Goal: Contribute content: Contribute content

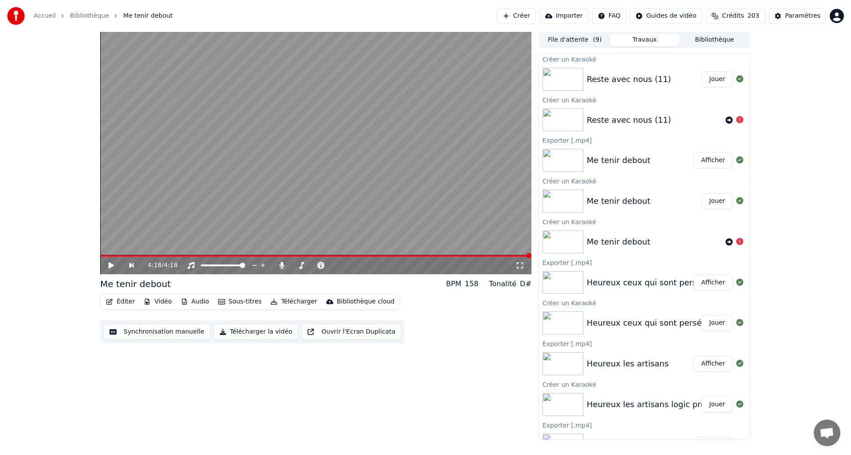
scroll to position [0, 0]
click at [718, 78] on button "Jouer" at bounding box center [717, 79] width 31 height 16
drag, startPoint x: 110, startPoint y: 266, endPoint x: 204, endPoint y: 240, distance: 97.9
click at [109, 266] on icon at bounding box center [111, 265] width 4 height 5
click at [522, 14] on button "Créer" at bounding box center [516, 16] width 39 height 16
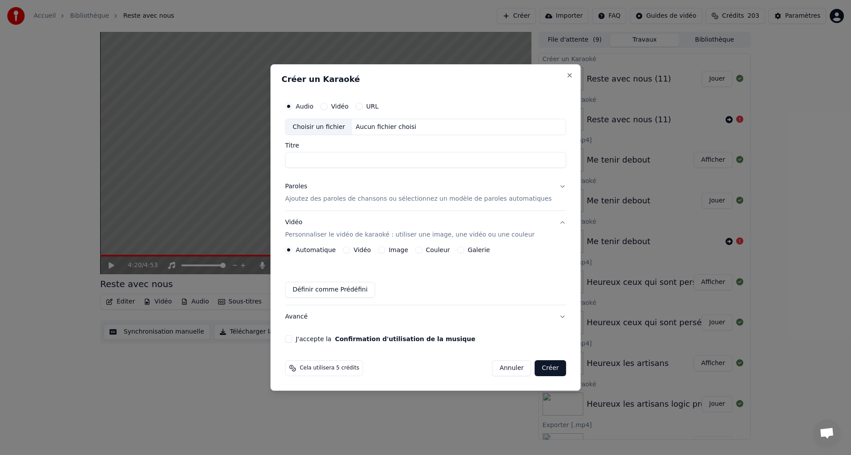
click at [317, 128] on div "Choisir un fichier" at bounding box center [318, 127] width 66 height 16
type input "**********"
click at [307, 187] on div "Paroles" at bounding box center [296, 187] width 22 height 9
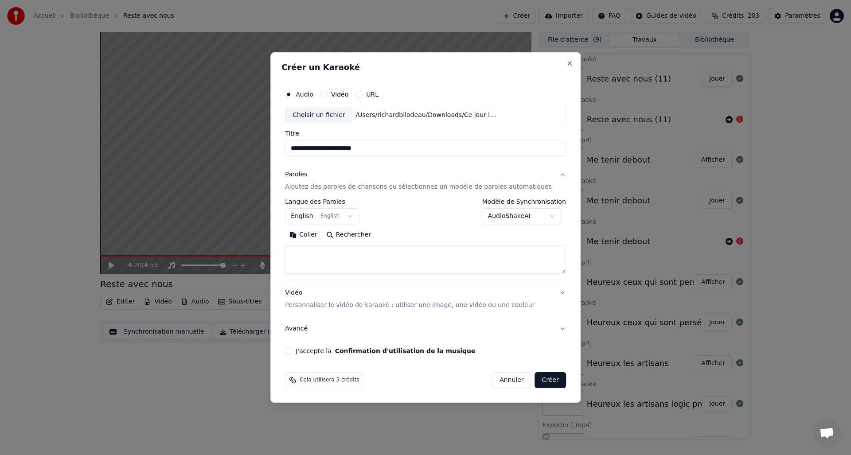
drag, startPoint x: 311, startPoint y: 235, endPoint x: 324, endPoint y: 235, distance: 13.3
click at [312, 235] on button "Coller" at bounding box center [303, 235] width 37 height 14
click at [408, 253] on textarea at bounding box center [417, 260] width 265 height 28
click at [411, 265] on textarea at bounding box center [417, 260] width 265 height 28
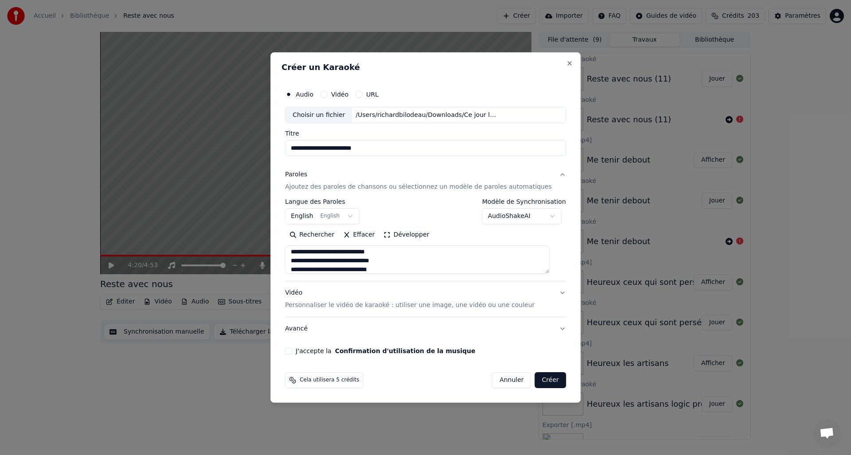
click at [410, 264] on textarea at bounding box center [417, 260] width 265 height 28
click at [400, 270] on textarea at bounding box center [417, 260] width 265 height 28
click at [405, 264] on textarea at bounding box center [417, 260] width 265 height 28
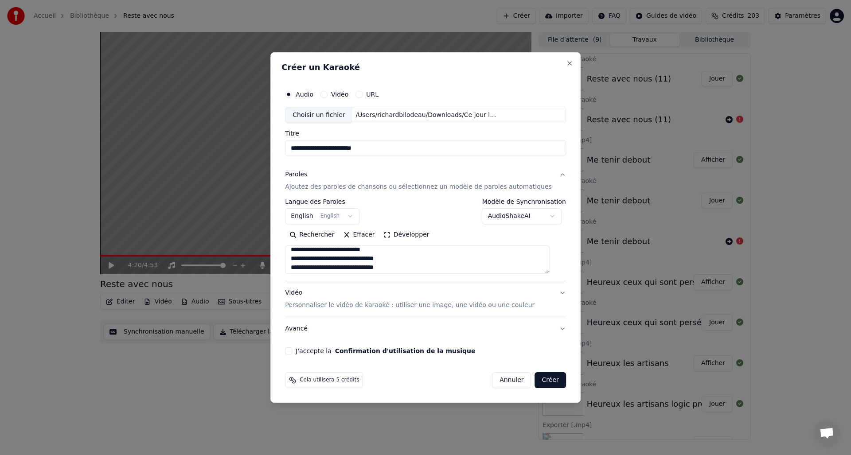
click at [416, 258] on textarea at bounding box center [417, 260] width 265 height 28
click at [404, 262] on textarea at bounding box center [417, 260] width 265 height 28
click at [398, 259] on textarea at bounding box center [417, 260] width 265 height 28
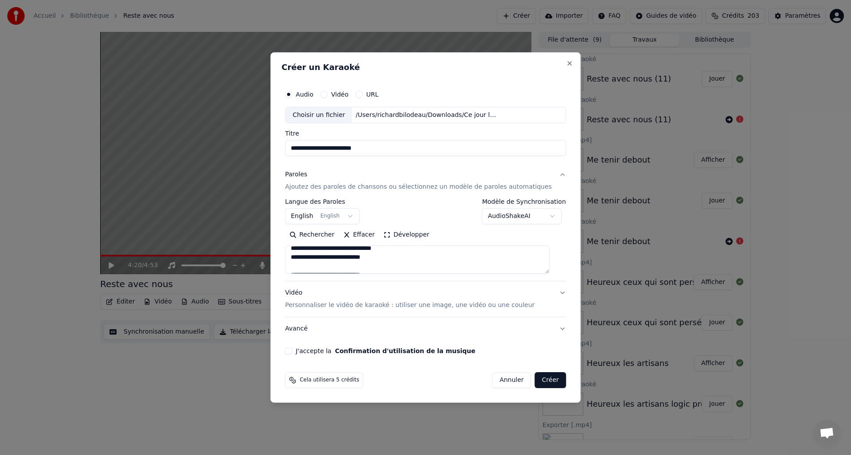
scroll to position [79, 0]
click at [383, 264] on textarea at bounding box center [417, 260] width 265 height 28
click at [391, 262] on textarea at bounding box center [417, 260] width 265 height 28
click at [383, 267] on textarea at bounding box center [417, 260] width 265 height 28
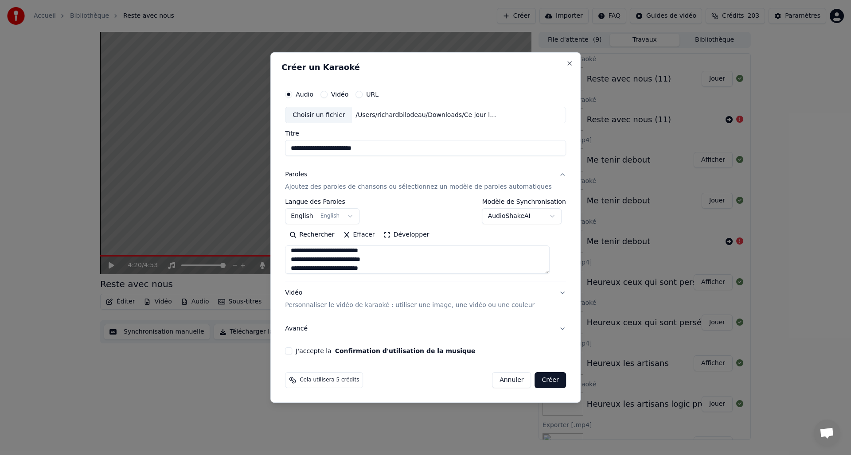
click at [394, 269] on textarea at bounding box center [417, 260] width 265 height 28
click at [422, 270] on textarea at bounding box center [417, 260] width 265 height 28
drag, startPoint x: 404, startPoint y: 270, endPoint x: 414, endPoint y: 268, distance: 9.9
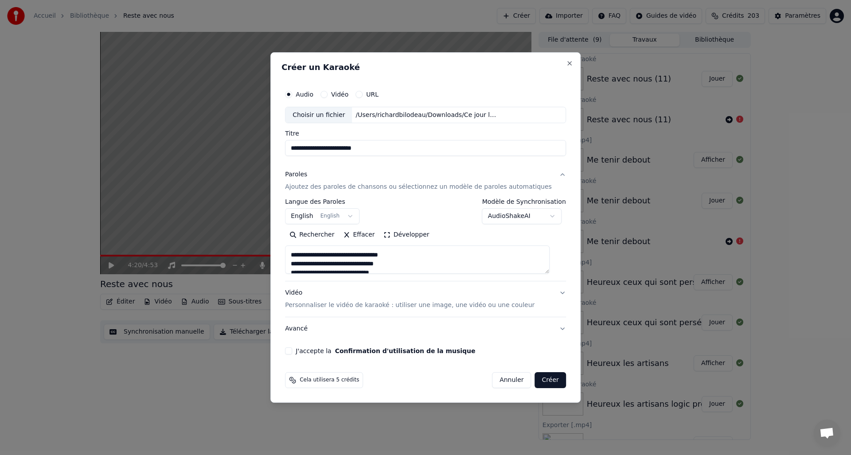
click at [405, 270] on textarea at bounding box center [417, 260] width 265 height 28
click at [414, 266] on textarea at bounding box center [417, 260] width 265 height 28
click at [405, 256] on textarea at bounding box center [417, 260] width 265 height 28
click at [408, 266] on textarea at bounding box center [417, 260] width 265 height 28
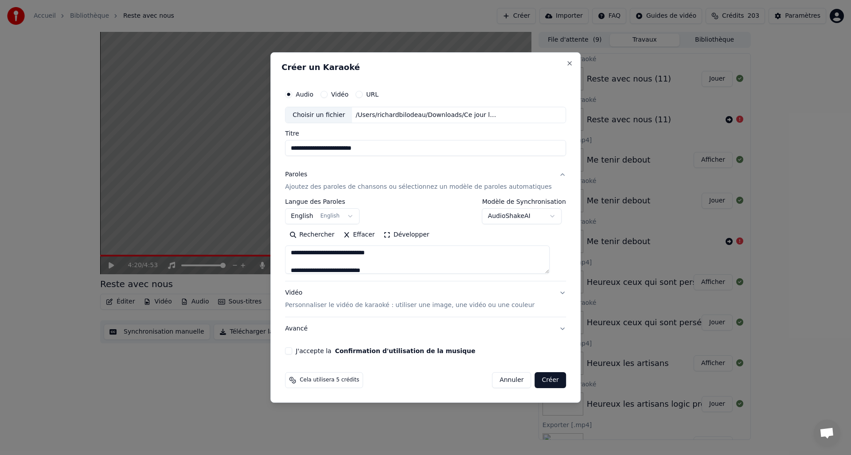
scroll to position [168, 0]
click at [382, 262] on textarea at bounding box center [417, 260] width 265 height 28
click at [395, 257] on textarea at bounding box center [417, 260] width 265 height 28
click at [382, 263] on textarea at bounding box center [417, 260] width 265 height 28
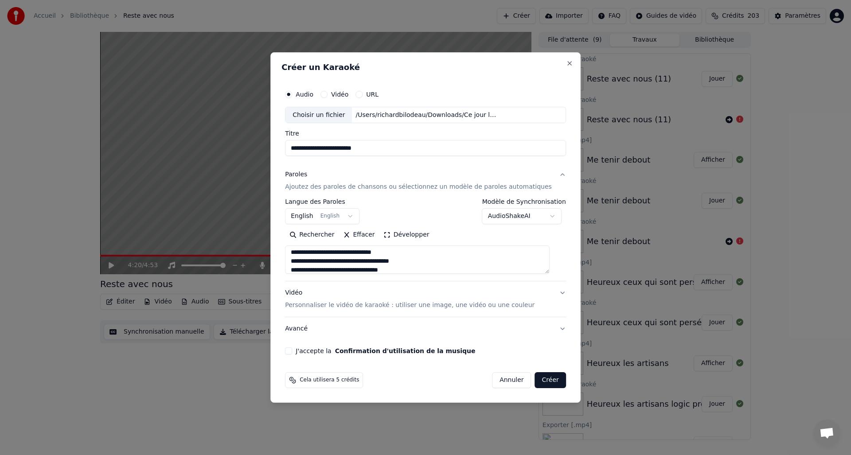
scroll to position [224, 0]
click at [405, 255] on textarea at bounding box center [417, 260] width 265 height 28
click at [425, 259] on textarea at bounding box center [417, 260] width 265 height 28
click at [405, 270] on textarea at bounding box center [417, 260] width 265 height 28
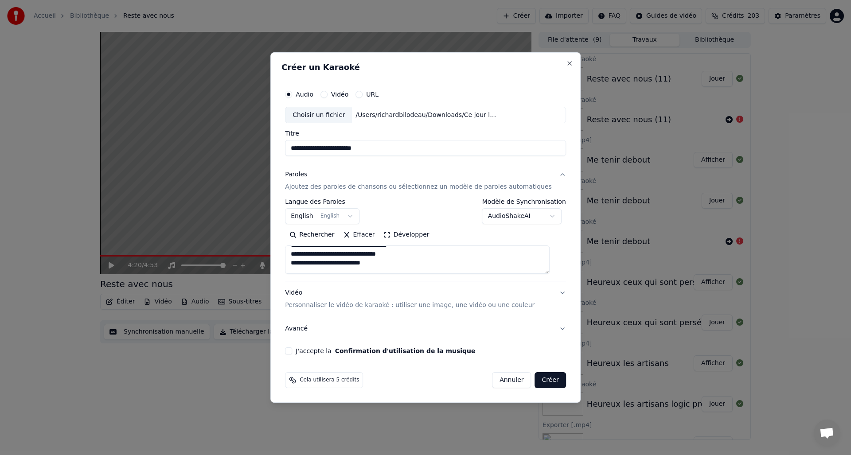
click at [397, 266] on textarea at bounding box center [417, 260] width 265 height 28
click at [383, 269] on textarea at bounding box center [417, 260] width 265 height 28
click at [391, 263] on textarea at bounding box center [417, 260] width 265 height 28
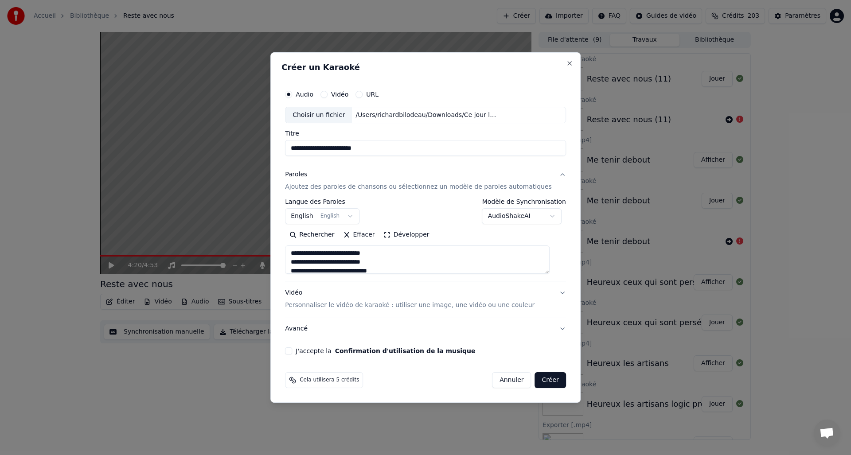
scroll to position [273, 0]
click at [391, 263] on textarea at bounding box center [417, 260] width 265 height 28
click at [383, 263] on textarea at bounding box center [417, 260] width 265 height 28
click at [399, 270] on textarea at bounding box center [417, 260] width 265 height 28
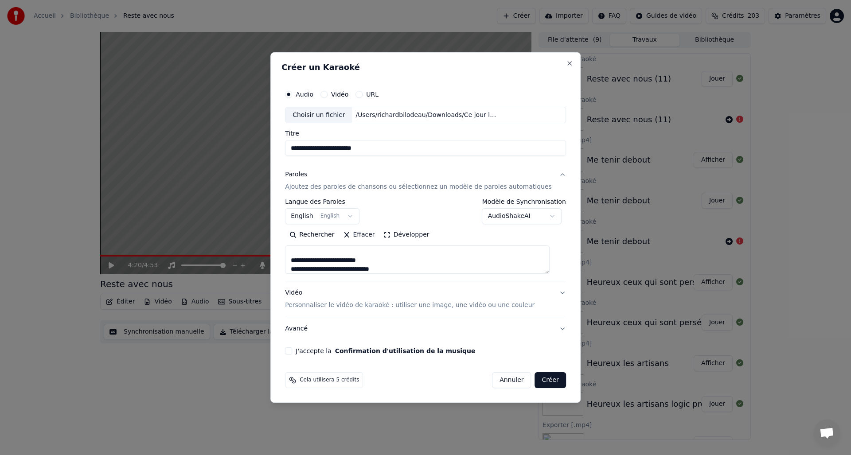
scroll to position [307, 0]
click at [400, 266] on textarea at bounding box center [417, 260] width 265 height 28
click at [400, 269] on textarea at bounding box center [417, 260] width 265 height 28
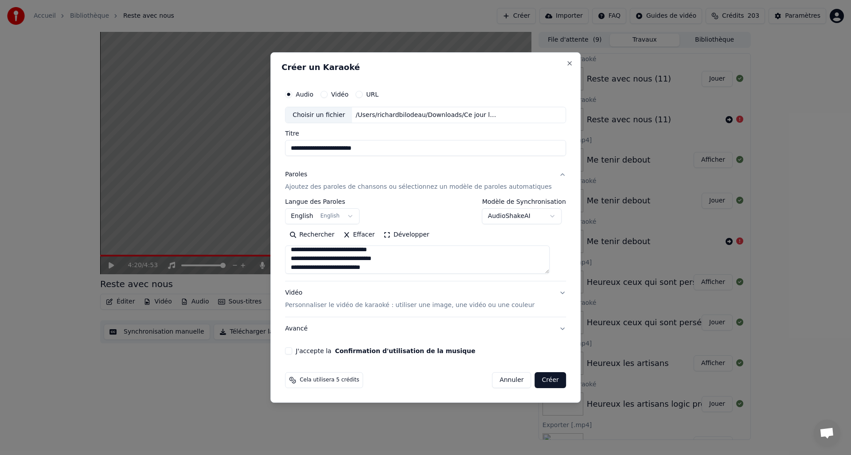
click at [393, 270] on textarea at bounding box center [417, 260] width 265 height 28
click at [414, 265] on textarea at bounding box center [417, 260] width 265 height 28
click at [407, 266] on textarea at bounding box center [417, 260] width 265 height 28
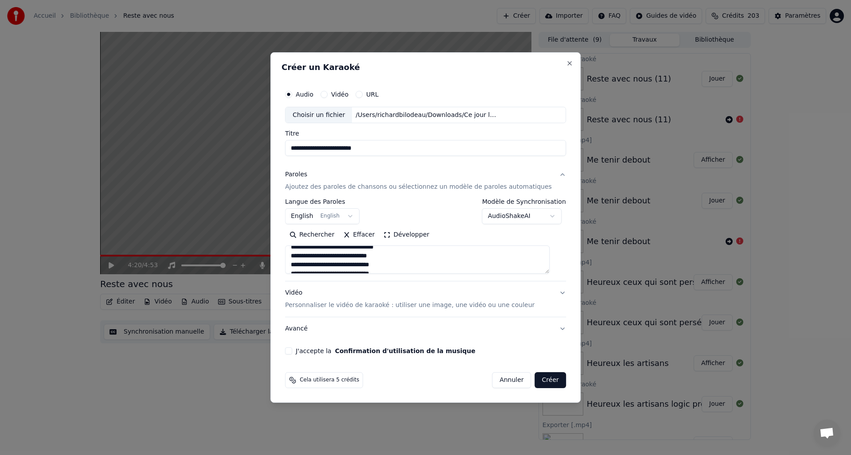
drag, startPoint x: 398, startPoint y: 258, endPoint x: 403, endPoint y: 258, distance: 5.8
click at [398, 258] on textarea at bounding box center [417, 260] width 265 height 28
click at [403, 256] on textarea at bounding box center [417, 260] width 265 height 28
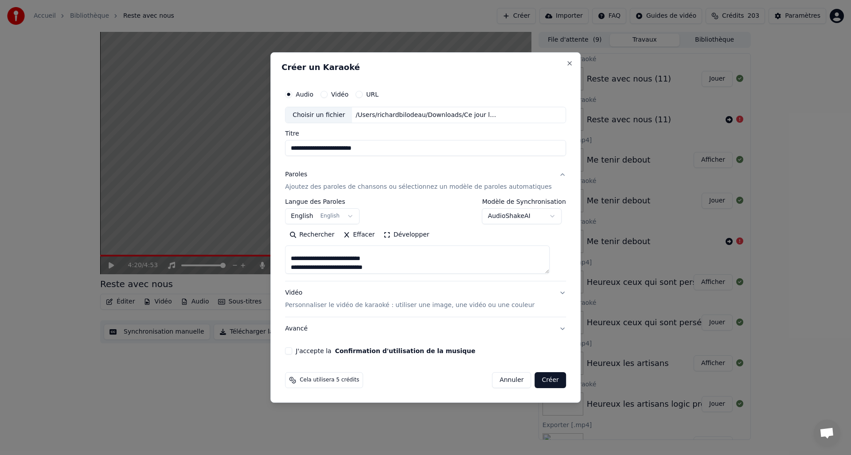
drag, startPoint x: 381, startPoint y: 257, endPoint x: 387, endPoint y: 257, distance: 5.3
click at [381, 257] on textarea at bounding box center [417, 260] width 265 height 28
click at [382, 263] on textarea at bounding box center [417, 260] width 265 height 28
click at [390, 258] on textarea at bounding box center [417, 260] width 265 height 28
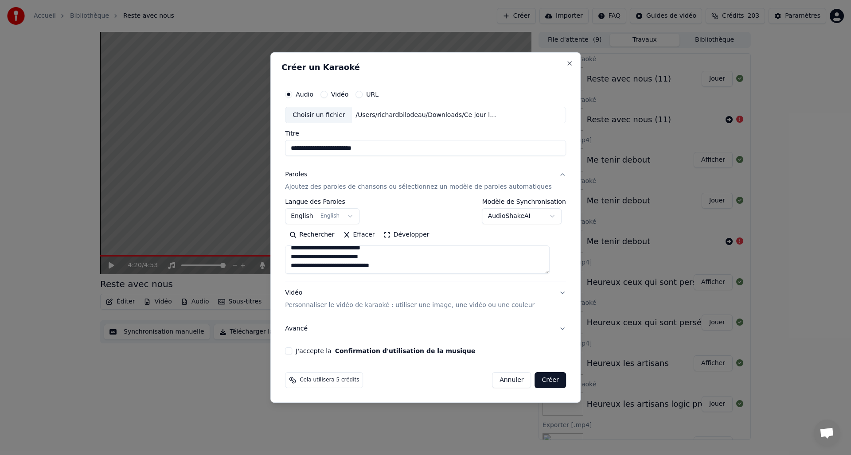
scroll to position [422, 0]
type textarea "**********"
click at [306, 293] on div "Vidéo Personnaliser le vidéo de karaoké : utiliser une image, une vidéo ou une …" at bounding box center [410, 299] width 250 height 21
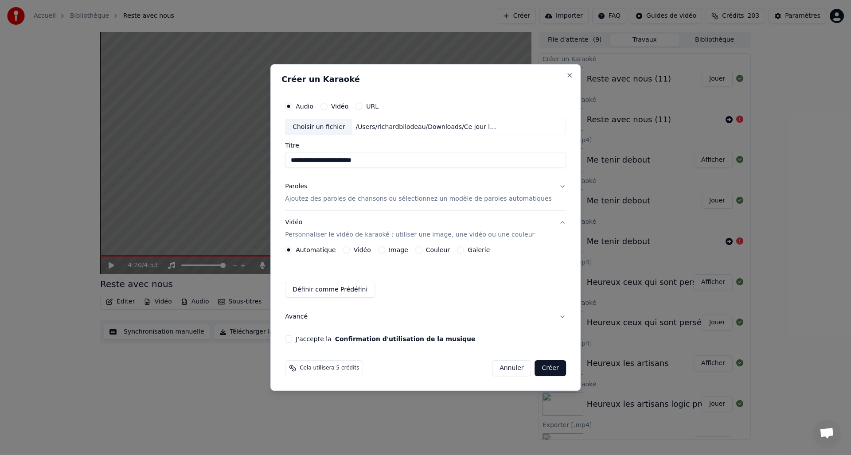
click at [385, 250] on button "Image" at bounding box center [381, 249] width 7 height 7
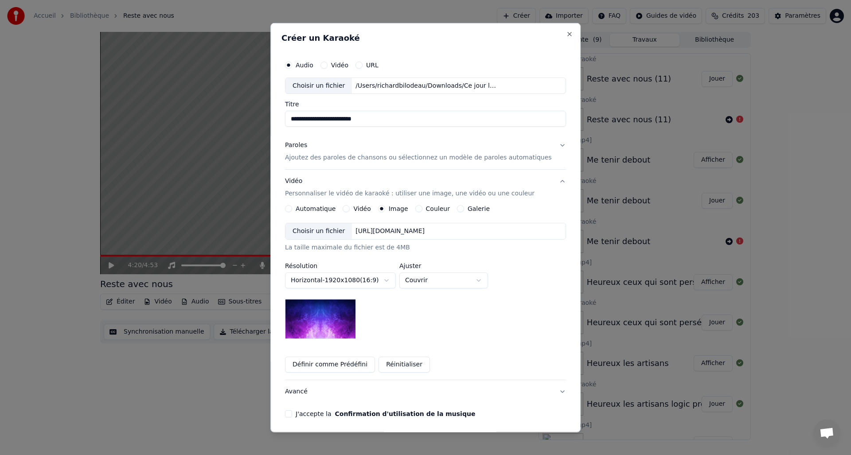
click at [334, 232] on div "Choisir un fichier" at bounding box center [318, 231] width 66 height 16
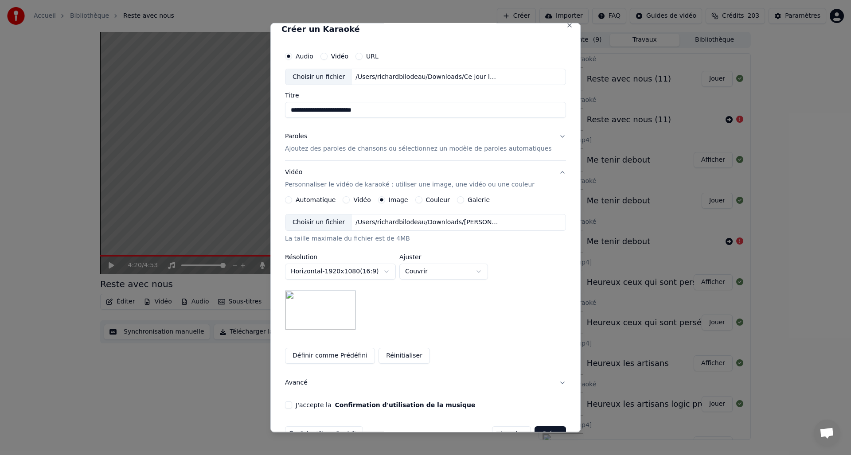
scroll to position [15, 0]
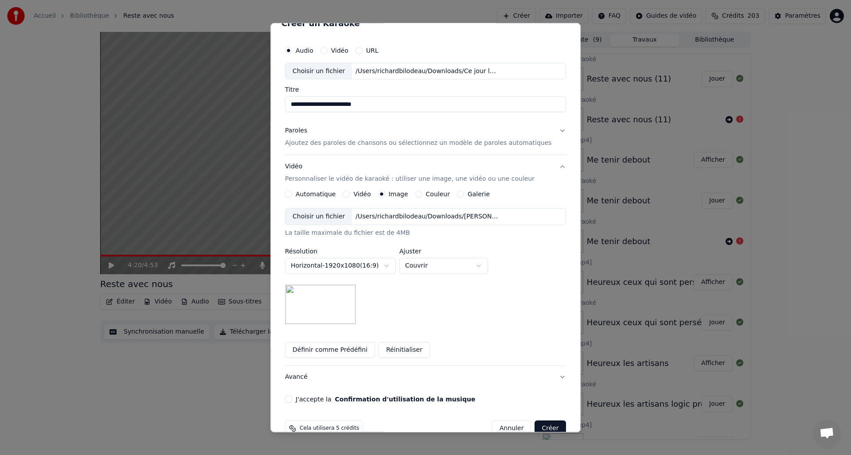
click at [292, 399] on button "J'accepte la Confirmation d'utilisation de la musique" at bounding box center [288, 399] width 7 height 7
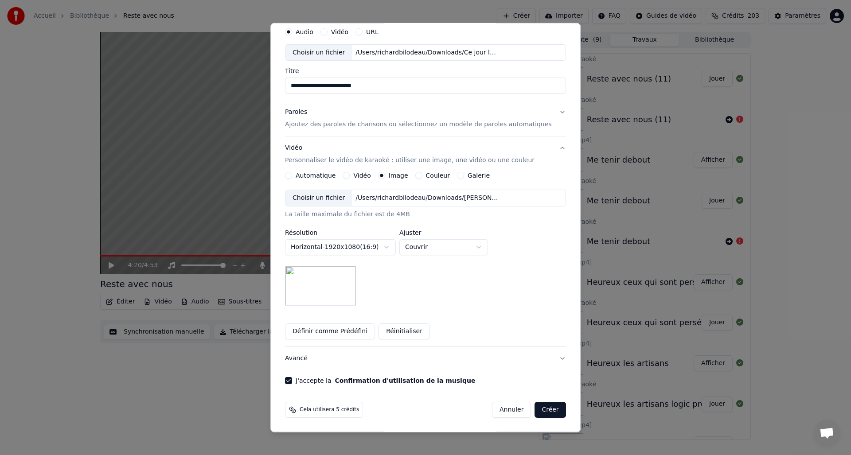
click at [549, 413] on button "Créer" at bounding box center [550, 410] width 31 height 16
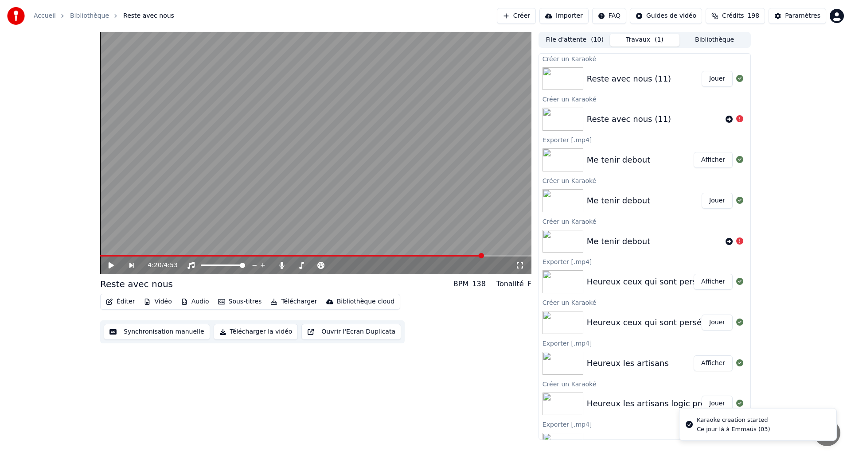
scroll to position [0, 0]
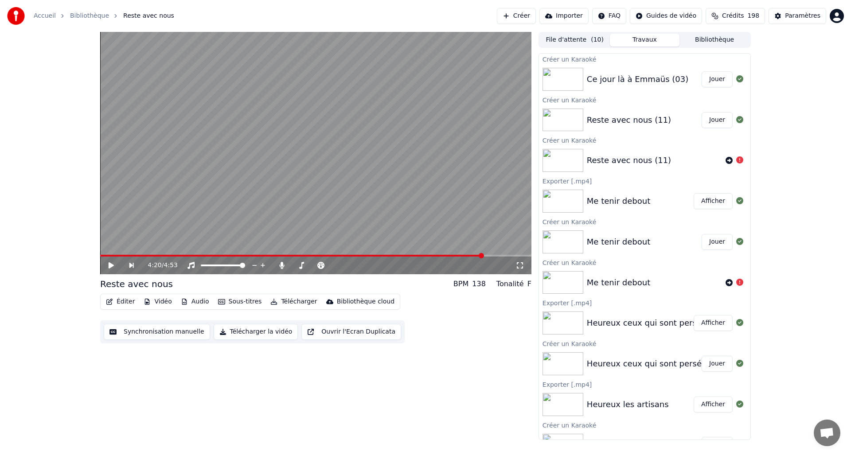
click at [716, 79] on button "Jouer" at bounding box center [717, 79] width 31 height 16
click at [297, 186] on video at bounding box center [315, 153] width 431 height 242
click at [232, 255] on span at bounding box center [176, 256] width 152 height 2
click at [163, 255] on span at bounding box center [131, 256] width 63 height 2
click at [108, 266] on icon at bounding box center [117, 265] width 21 height 7
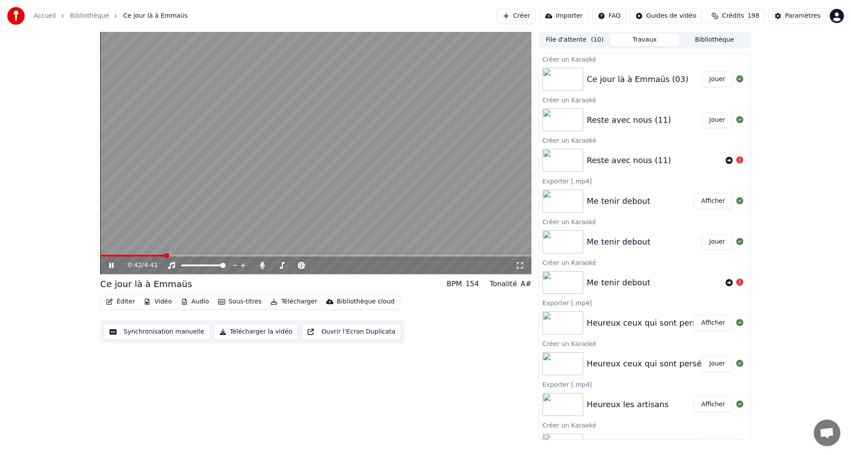
click at [293, 164] on video at bounding box center [315, 153] width 431 height 242
click at [159, 256] on span at bounding box center [315, 256] width 431 height 2
click at [113, 265] on icon at bounding box center [117, 265] width 21 height 7
click at [142, 256] on span at bounding box center [121, 256] width 43 height 2
click at [424, 234] on video at bounding box center [315, 153] width 431 height 242
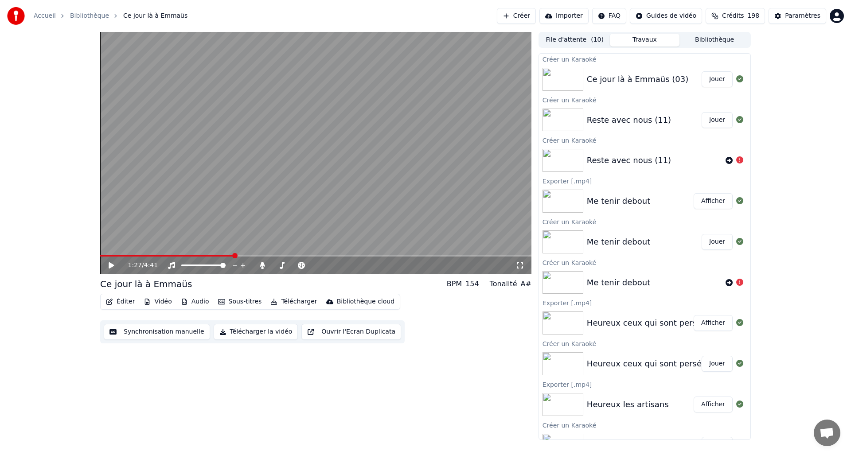
click at [115, 265] on icon at bounding box center [117, 265] width 21 height 7
click at [368, 113] on video at bounding box center [315, 153] width 431 height 242
click at [111, 267] on icon at bounding box center [111, 265] width 5 height 6
click at [399, 102] on video at bounding box center [315, 153] width 431 height 242
click at [121, 302] on button "Éditer" at bounding box center [120, 302] width 36 height 12
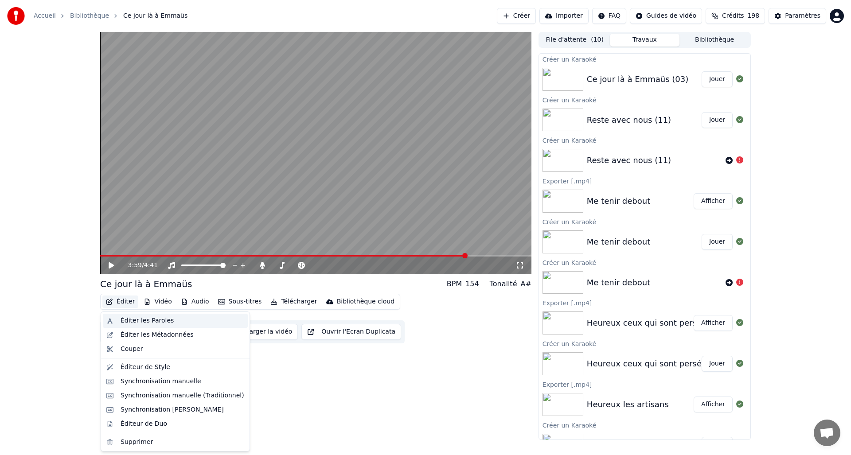
click at [157, 323] on div "Éditer les Paroles" at bounding box center [147, 321] width 53 height 9
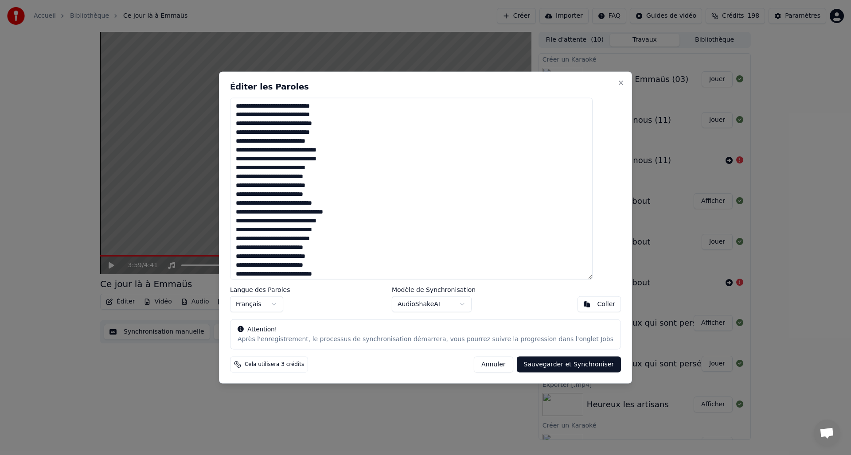
click at [279, 186] on textarea at bounding box center [411, 189] width 363 height 182
click at [340, 112] on textarea at bounding box center [411, 189] width 363 height 182
drag, startPoint x: 279, startPoint y: 188, endPoint x: 291, endPoint y: 188, distance: 11.5
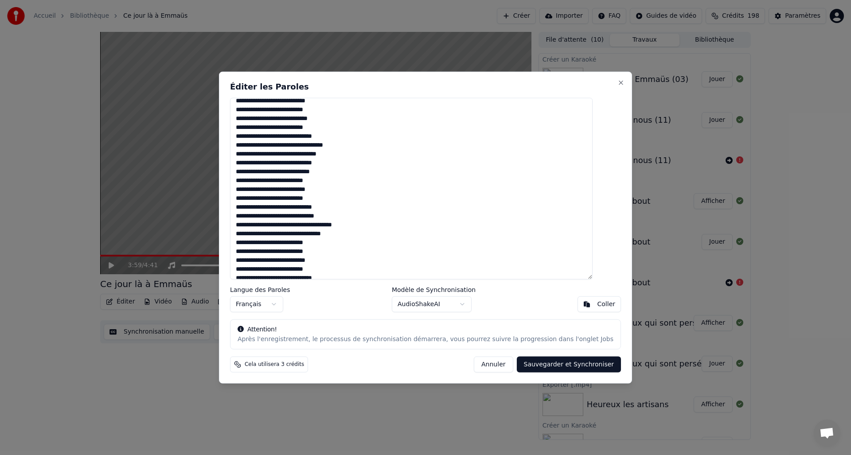
click at [279, 188] on textarea at bounding box center [411, 189] width 363 height 182
drag, startPoint x: 280, startPoint y: 198, endPoint x: 300, endPoint y: 194, distance: 20.8
click at [280, 198] on textarea at bounding box center [411, 189] width 363 height 182
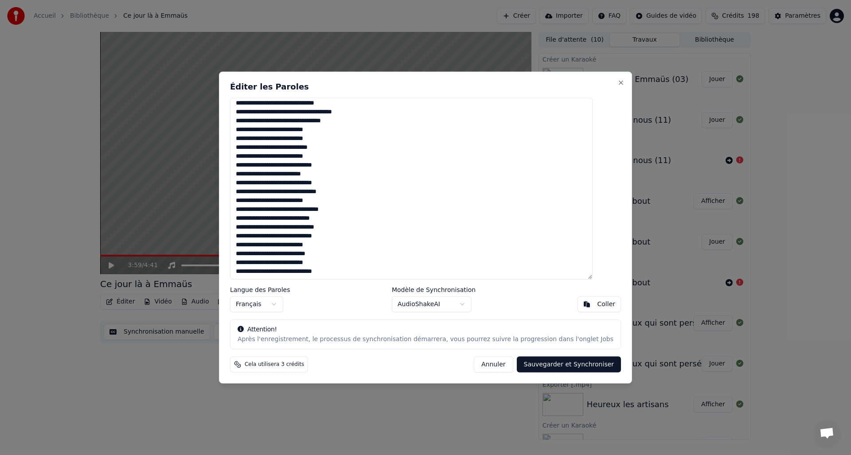
click at [280, 254] on textarea at bounding box center [411, 189] width 363 height 182
type textarea "**********"
click at [544, 364] on button "Sauvegarder et Synchroniser" at bounding box center [569, 365] width 105 height 16
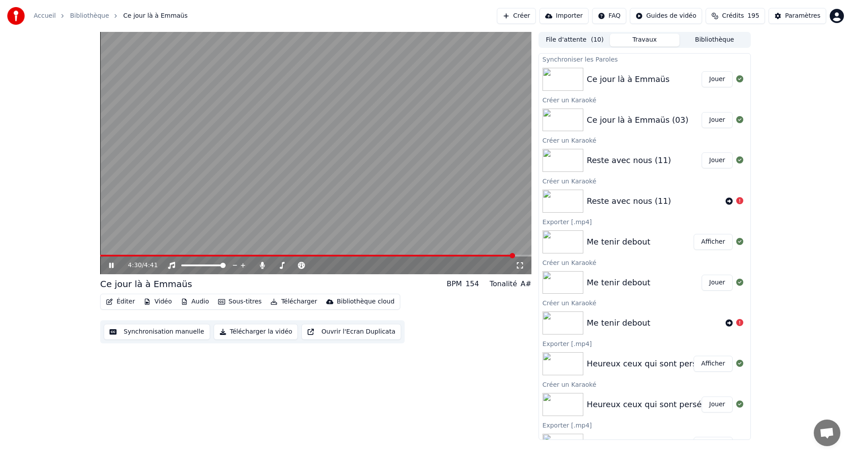
click at [294, 302] on button "Télécharger" at bounding box center [294, 302] width 54 height 12
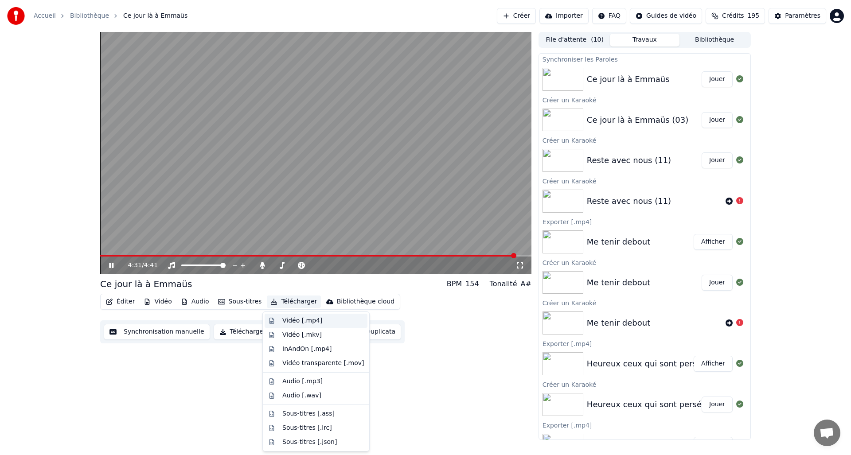
click at [300, 322] on div "Vidéo [.mp4]" at bounding box center [302, 321] width 40 height 9
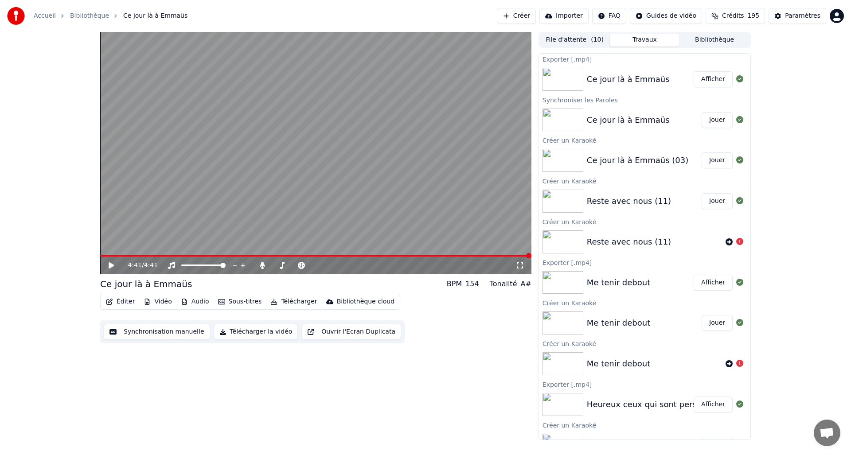
click at [712, 79] on button "Afficher" at bounding box center [713, 79] width 39 height 16
